Goal: Information Seeking & Learning: Understand process/instructions

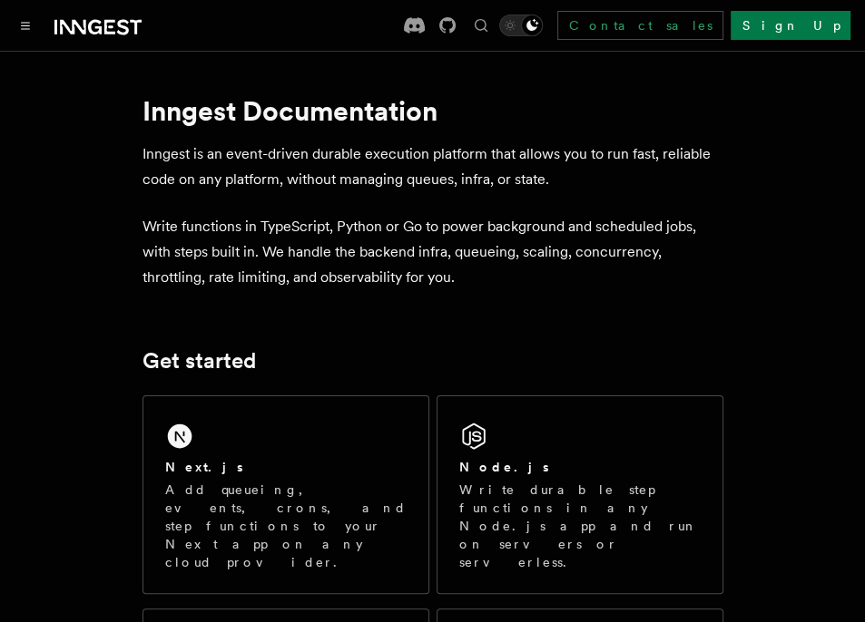
scroll to position [181, 0]
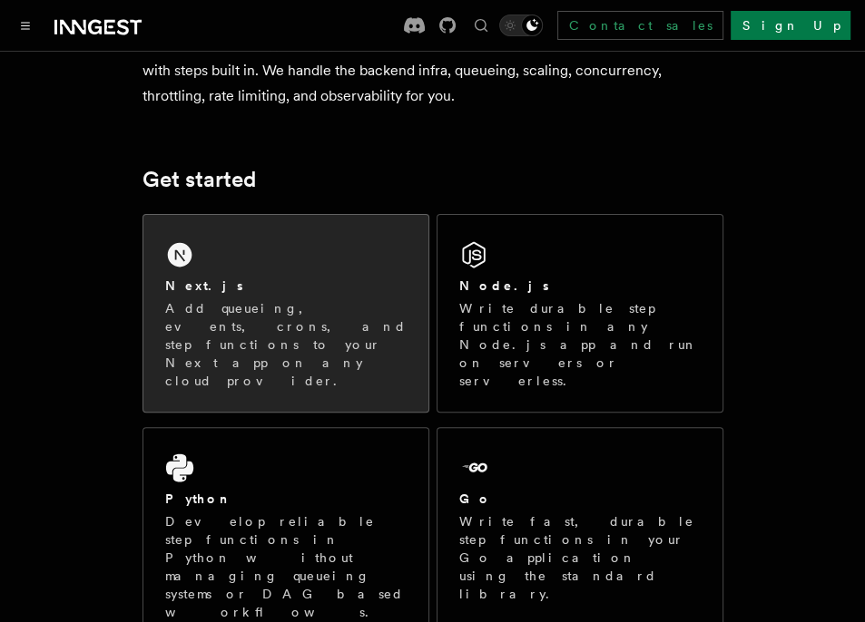
click at [284, 290] on div "Next.js" at bounding box center [285, 286] width 241 height 19
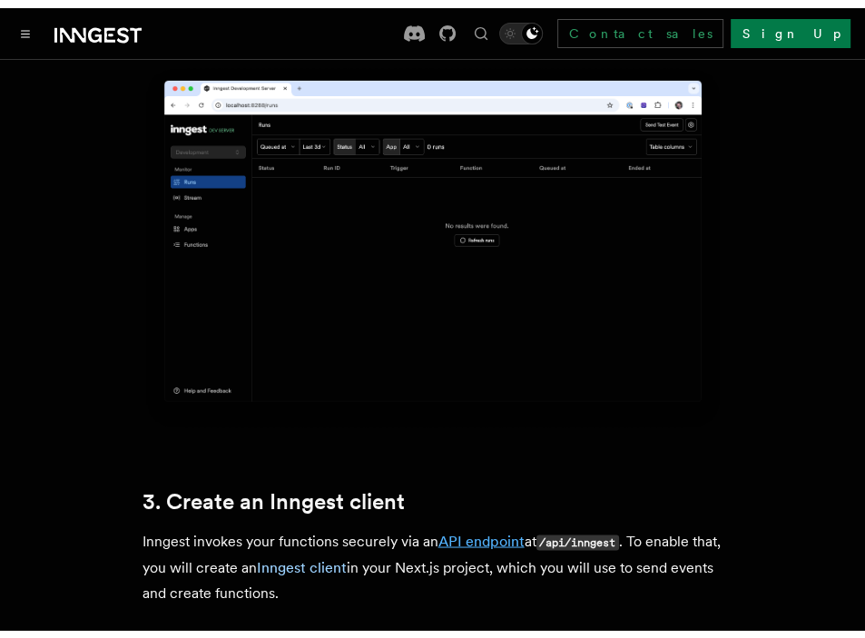
scroll to position [1724, 0]
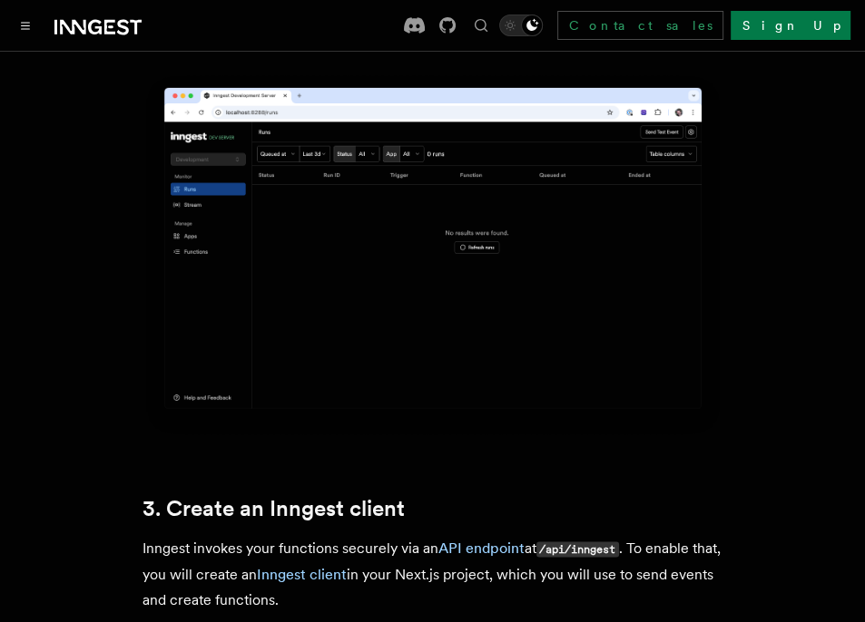
click at [379, 253] on img at bounding box center [432, 255] width 581 height 365
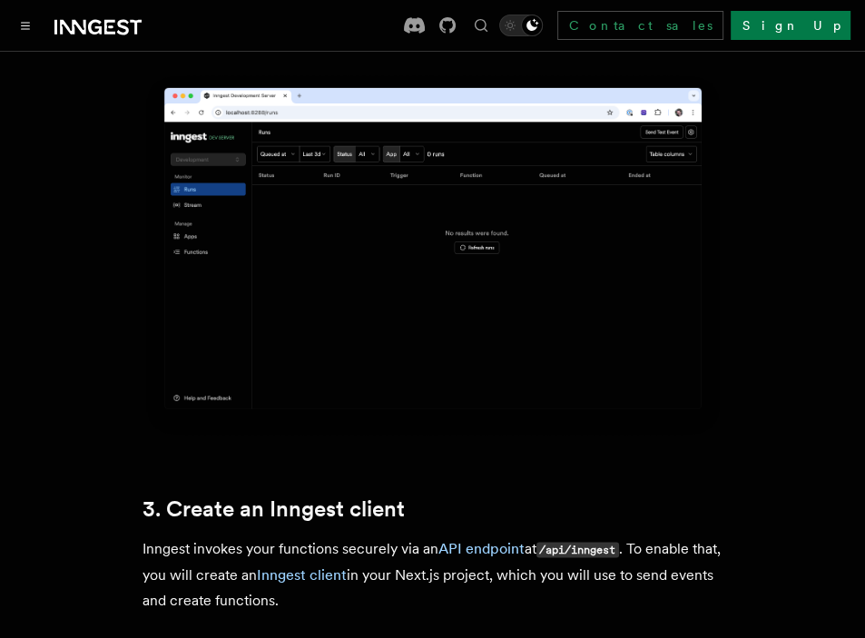
click at [315, 161] on img at bounding box center [432, 255] width 581 height 365
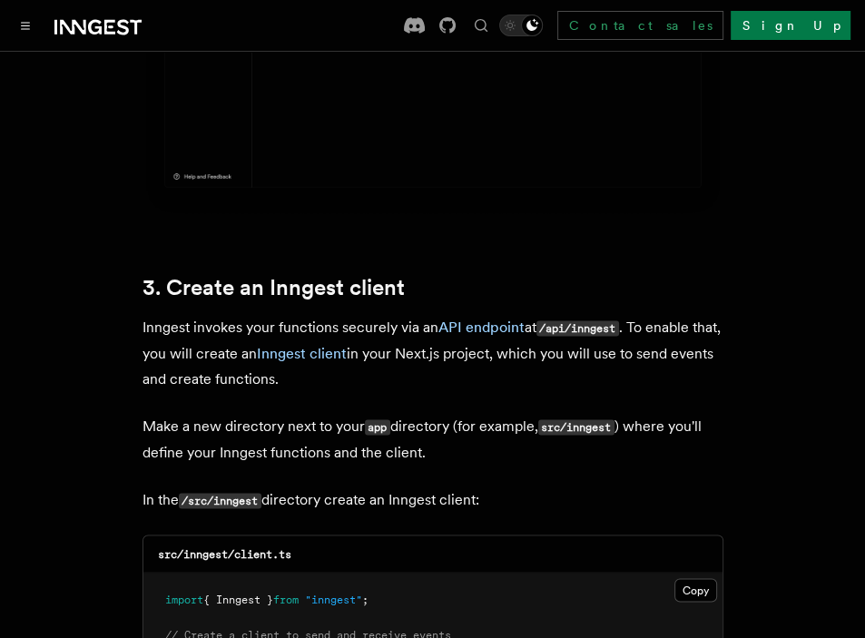
scroll to position [1905, 0]
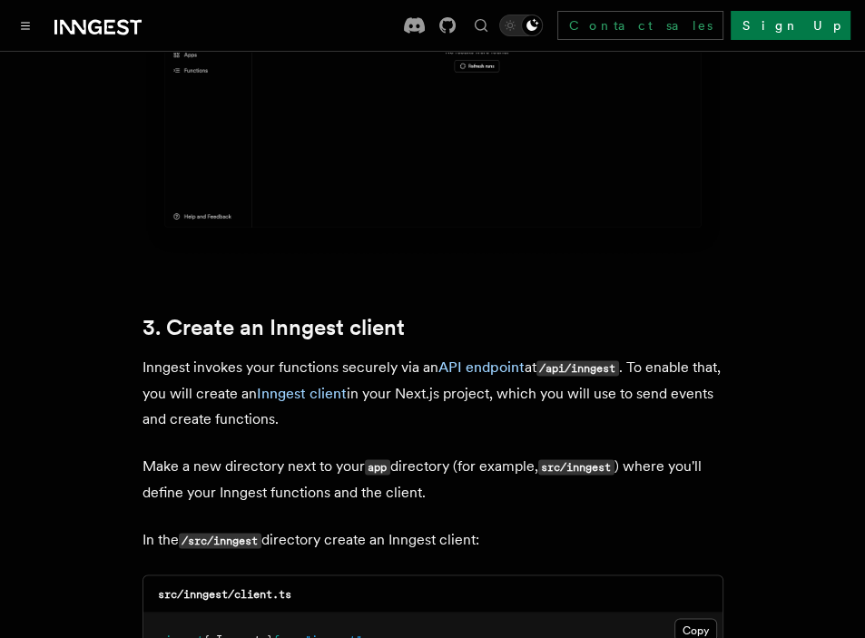
click at [526, 354] on p "Inngest invokes your functions securely via an API endpoint at /api/inngest . T…" at bounding box center [432, 392] width 581 height 77
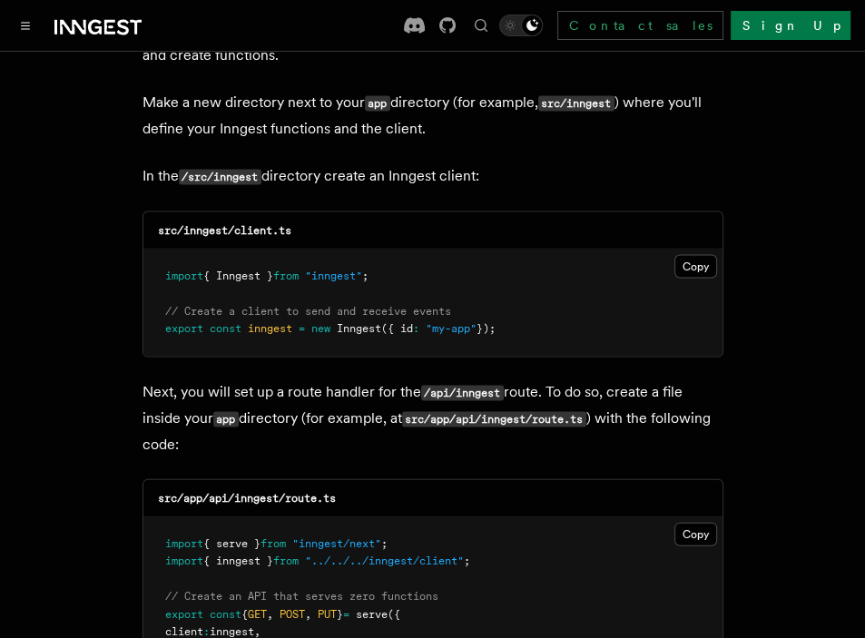
scroll to position [2178, 0]
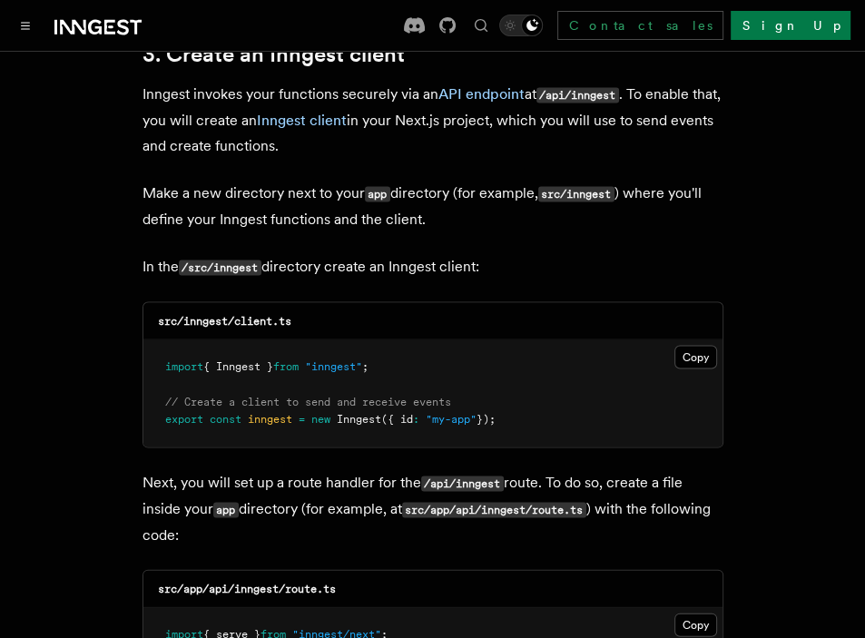
drag, startPoint x: 544, startPoint y: 366, endPoint x: 150, endPoint y: 322, distance: 397.1
click at [150, 340] on pre "import { Inngest } from "inngest" ; // Create a client to send and receive even…" at bounding box center [432, 393] width 579 height 107
copy code "import { Inngest } from "inngest" ; // Create a client to send and receive even…"
